Goal: Transaction & Acquisition: Purchase product/service

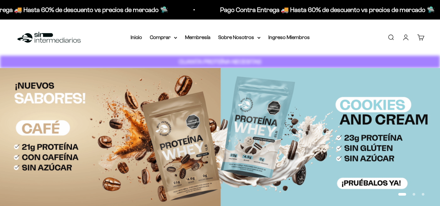
click at [406, 37] on link "Iniciar sesión" at bounding box center [405, 37] width 7 height 7
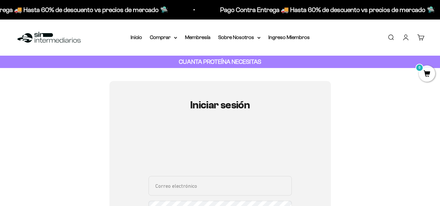
type input "[EMAIL_ADDRESS][DOMAIN_NAME]"
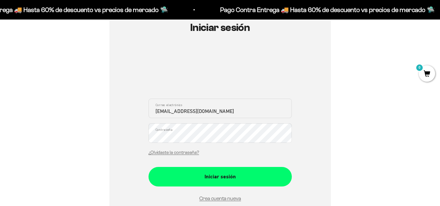
scroll to position [99, 0]
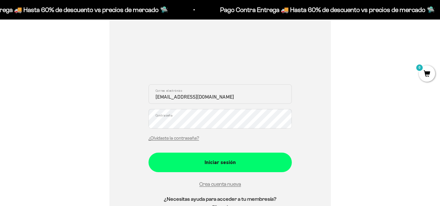
drag, startPoint x: 444, startPoint y: 51, endPoint x: 440, endPoint y: 78, distance: 27.3
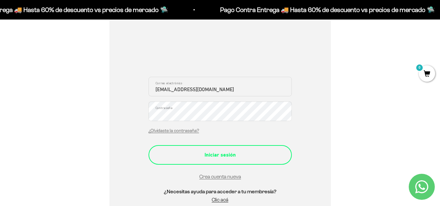
click at [233, 153] on div "Iniciar sesión" at bounding box center [220, 155] width 117 height 8
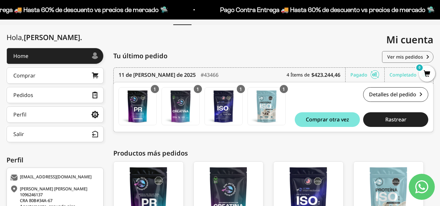
scroll to position [65, 0]
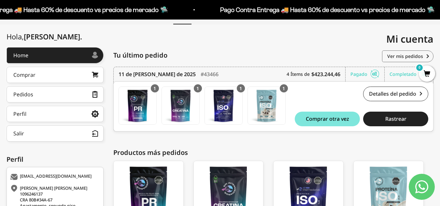
drag, startPoint x: 444, startPoint y: 69, endPoint x: 444, endPoint y: 105, distance: 36.2
click at [440, 105] on html "Ir al contenido Pago Contra Entrega 🚚 Hasta 60% de descuento vs precios de merc…" at bounding box center [220, 108] width 440 height 347
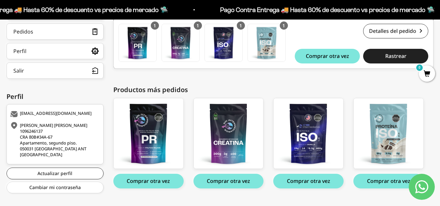
scroll to position [137, 0]
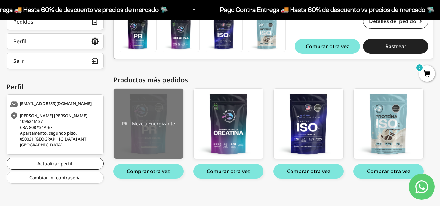
click at [142, 130] on img at bounding box center [149, 124] width 70 height 70
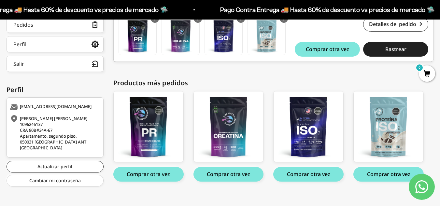
scroll to position [141, 0]
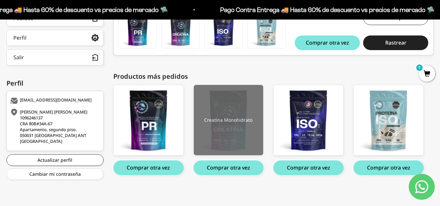
click at [242, 133] on img at bounding box center [229, 120] width 70 height 70
click at [247, 117] on img at bounding box center [229, 120] width 70 height 70
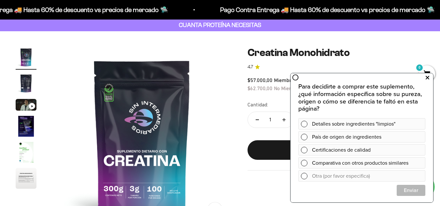
click at [429, 79] on icon at bounding box center [428, 78] width 4 height 8
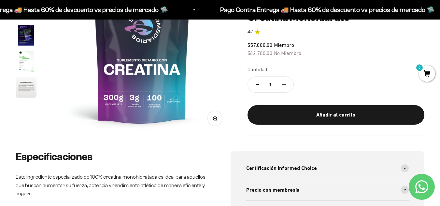
scroll to position [115, 0]
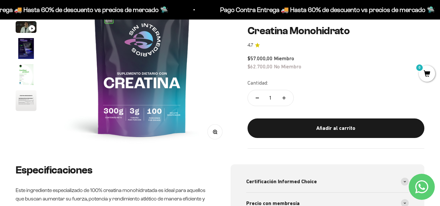
click at [289, 99] on button "Aumentar cantidad" at bounding box center [284, 98] width 19 height 16
type input "4"
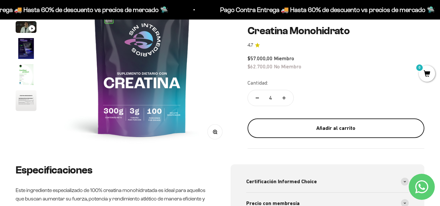
click at [329, 134] on button "Añadir al carrito" at bounding box center [336, 129] width 177 height 20
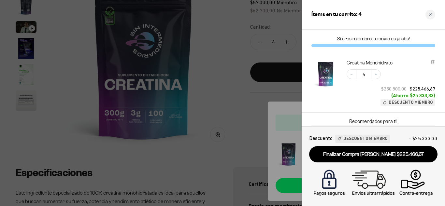
click at [257, 97] on div at bounding box center [222, 103] width 445 height 206
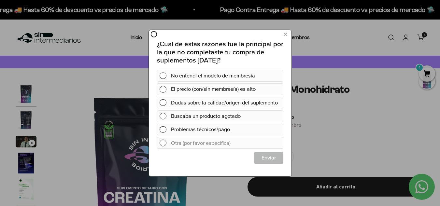
scroll to position [0, 0]
click at [284, 36] on icon at bounding box center [285, 34] width 4 height 9
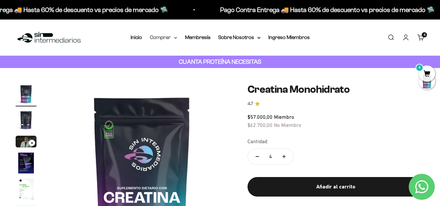
click at [163, 40] on summary "Comprar" at bounding box center [163, 37] width 27 height 8
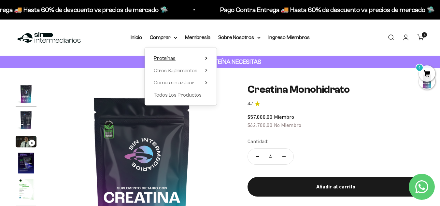
click at [167, 58] on span "Proteínas" at bounding box center [165, 58] width 22 height 6
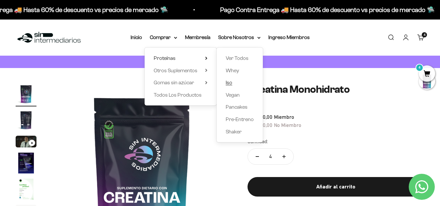
click at [228, 84] on span "Iso" at bounding box center [229, 83] width 7 height 6
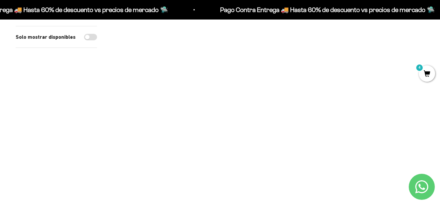
scroll to position [117, 0]
click at [394, 56] on img at bounding box center [375, 35] width 99 height 99
click at [177, 63] on img at bounding box center [162, 35] width 99 height 99
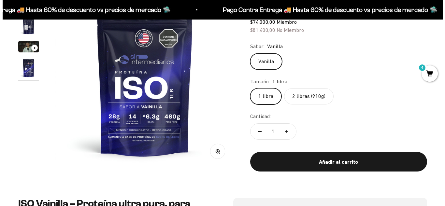
scroll to position [0, 551]
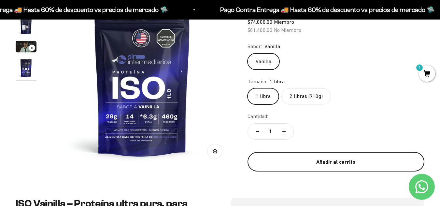
click at [326, 158] on div "Añadir al carrito" at bounding box center [336, 162] width 151 height 8
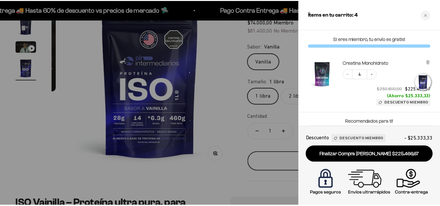
scroll to position [0, 559]
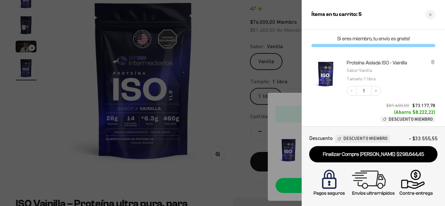
click at [226, 173] on div at bounding box center [222, 103] width 445 height 206
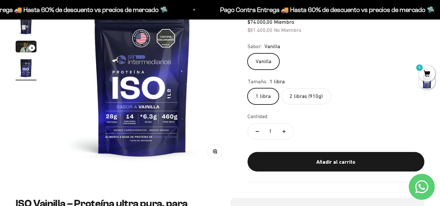
scroll to position [0, 0]
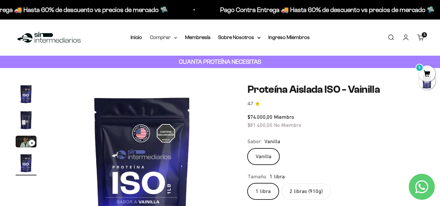
click at [174, 38] on summary "Comprar" at bounding box center [163, 37] width 27 height 8
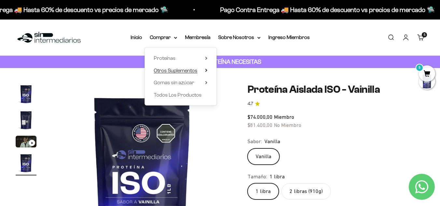
click at [173, 71] on span "Otros Suplementos" at bounding box center [176, 71] width 44 height 6
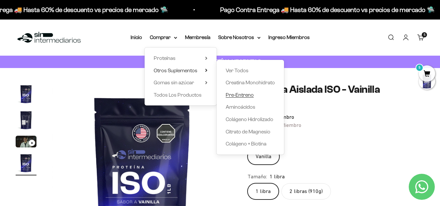
click at [241, 95] on span "Pre-Entreno" at bounding box center [240, 95] width 28 height 6
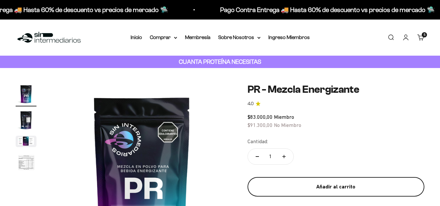
click at [336, 181] on button "Añadir al carrito" at bounding box center [336, 187] width 177 height 20
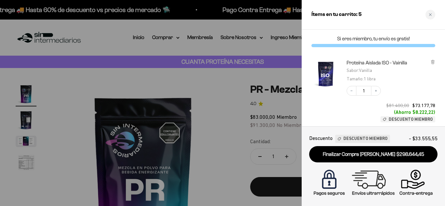
click at [172, 39] on div at bounding box center [222, 103] width 445 height 206
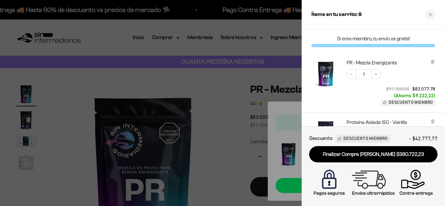
click at [171, 38] on div at bounding box center [222, 103] width 445 height 206
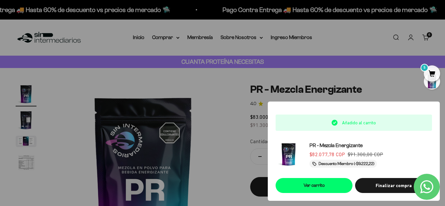
click at [171, 38] on div at bounding box center [222, 103] width 445 height 206
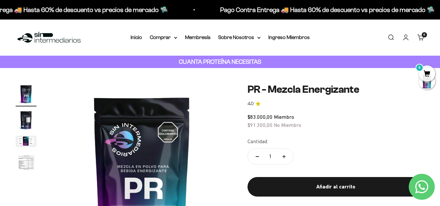
click at [171, 38] on summary "Comprar" at bounding box center [163, 37] width 27 height 8
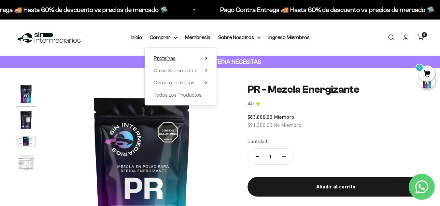
click at [171, 60] on span "Proteínas" at bounding box center [165, 58] width 22 height 6
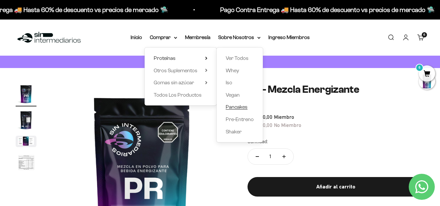
click at [239, 109] on span "Pancakes" at bounding box center [237, 107] width 22 height 6
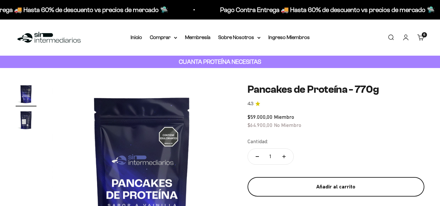
click at [333, 183] on div "Añadir al carrito" at bounding box center [336, 187] width 151 height 8
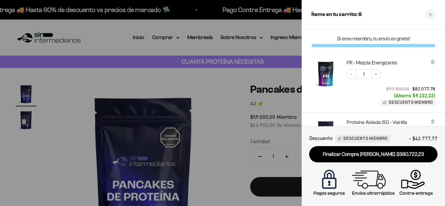
click at [175, 43] on div at bounding box center [222, 103] width 445 height 206
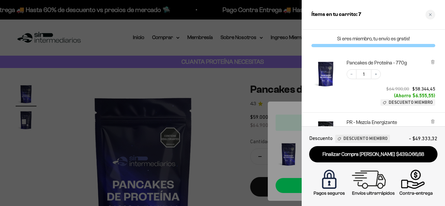
click at [173, 39] on div at bounding box center [222, 103] width 445 height 206
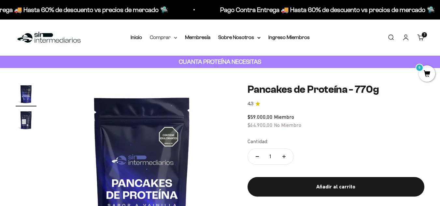
click at [172, 38] on summary "Comprar" at bounding box center [163, 37] width 27 height 8
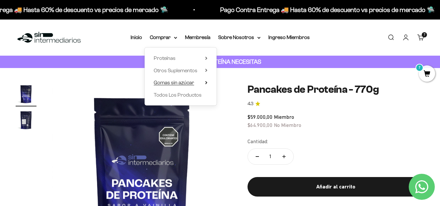
click at [169, 83] on span "Gomas sin azúcar" at bounding box center [174, 83] width 40 height 6
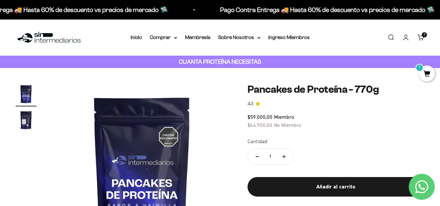
click at [423, 39] on link "Carrito 7" at bounding box center [420, 37] width 7 height 7
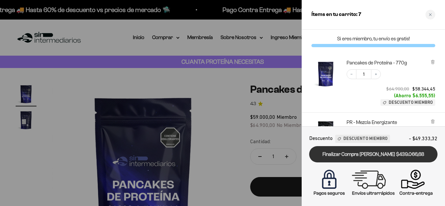
click at [384, 161] on link "Finalizar Compra [PERSON_NAME] $439.066,68" at bounding box center [373, 154] width 128 height 17
